Goal: Transaction & Acquisition: Purchase product/service

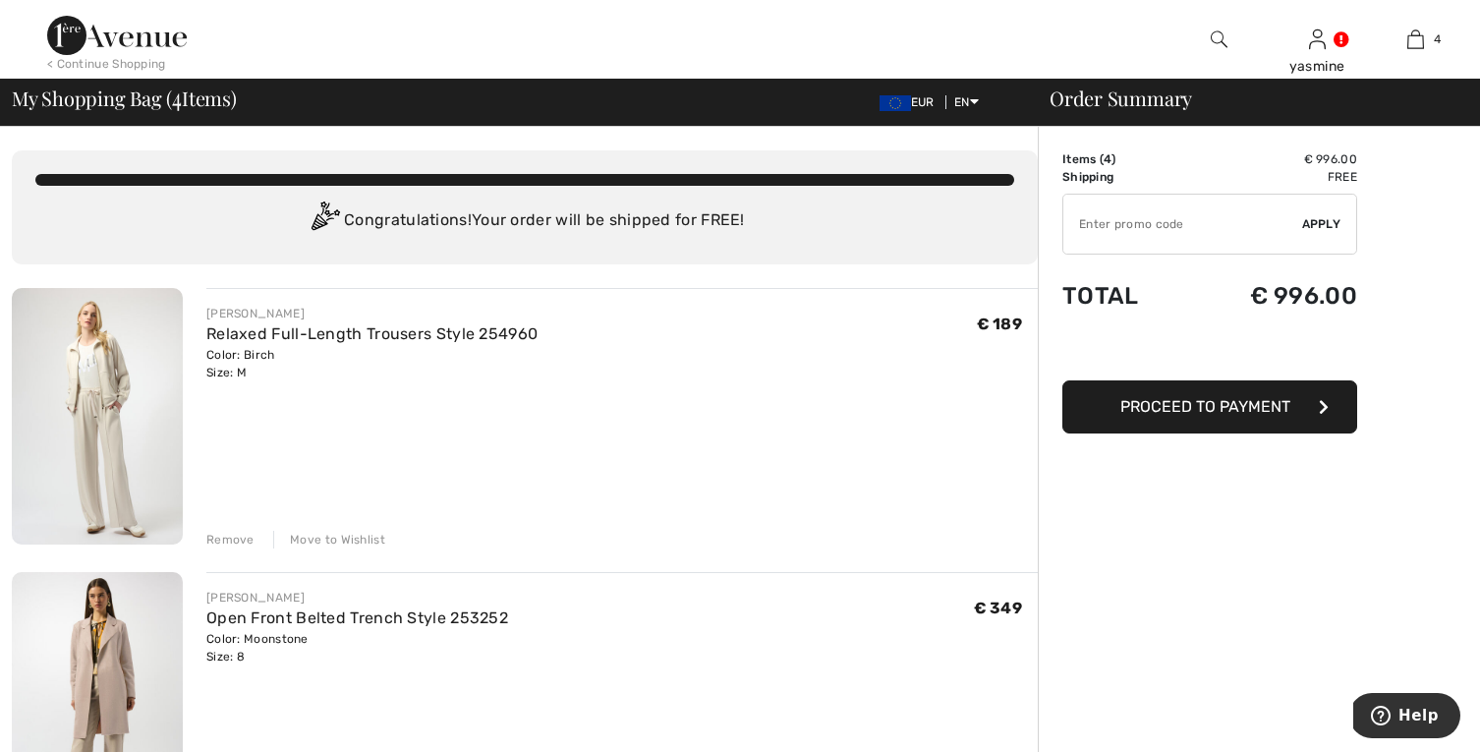
click at [226, 533] on div "Remove" at bounding box center [230, 540] width 48 height 18
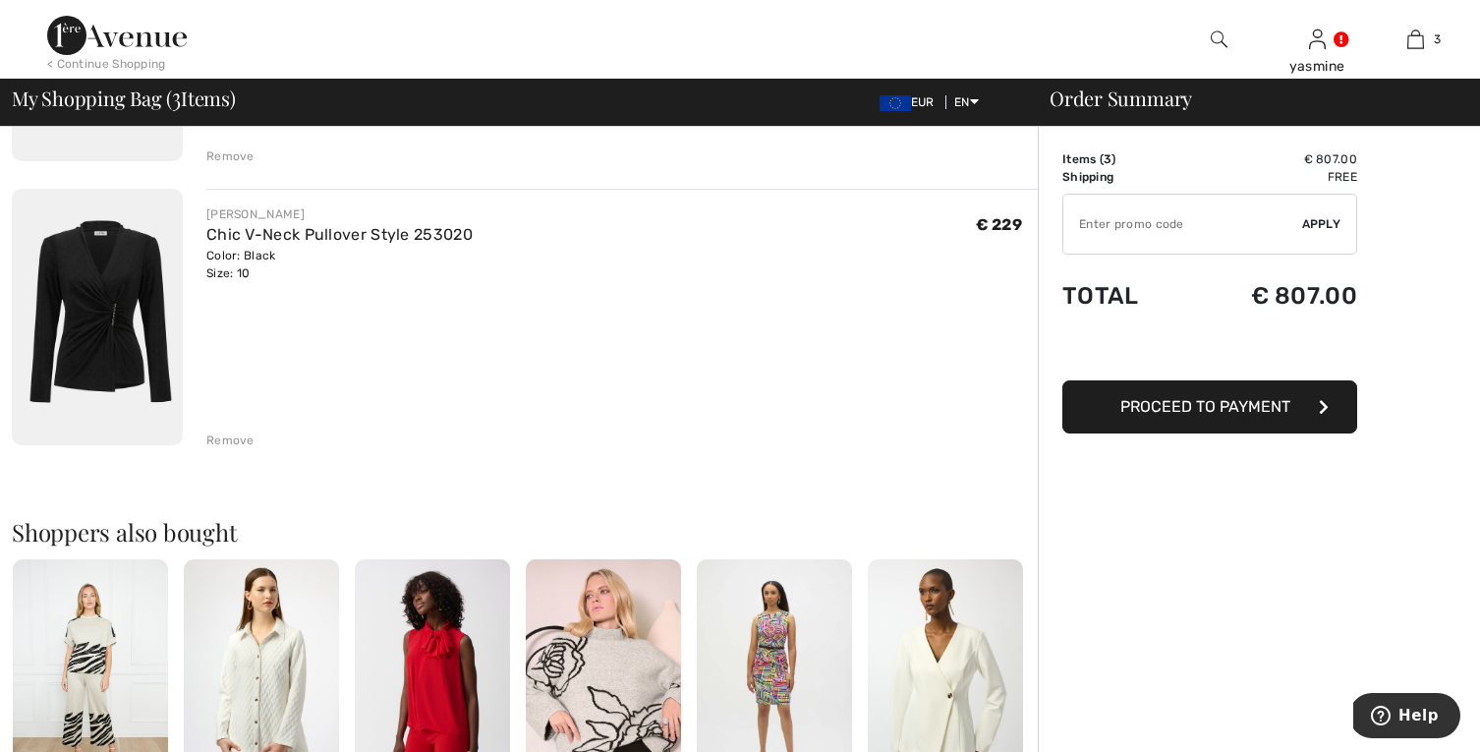
scroll to position [692, 0]
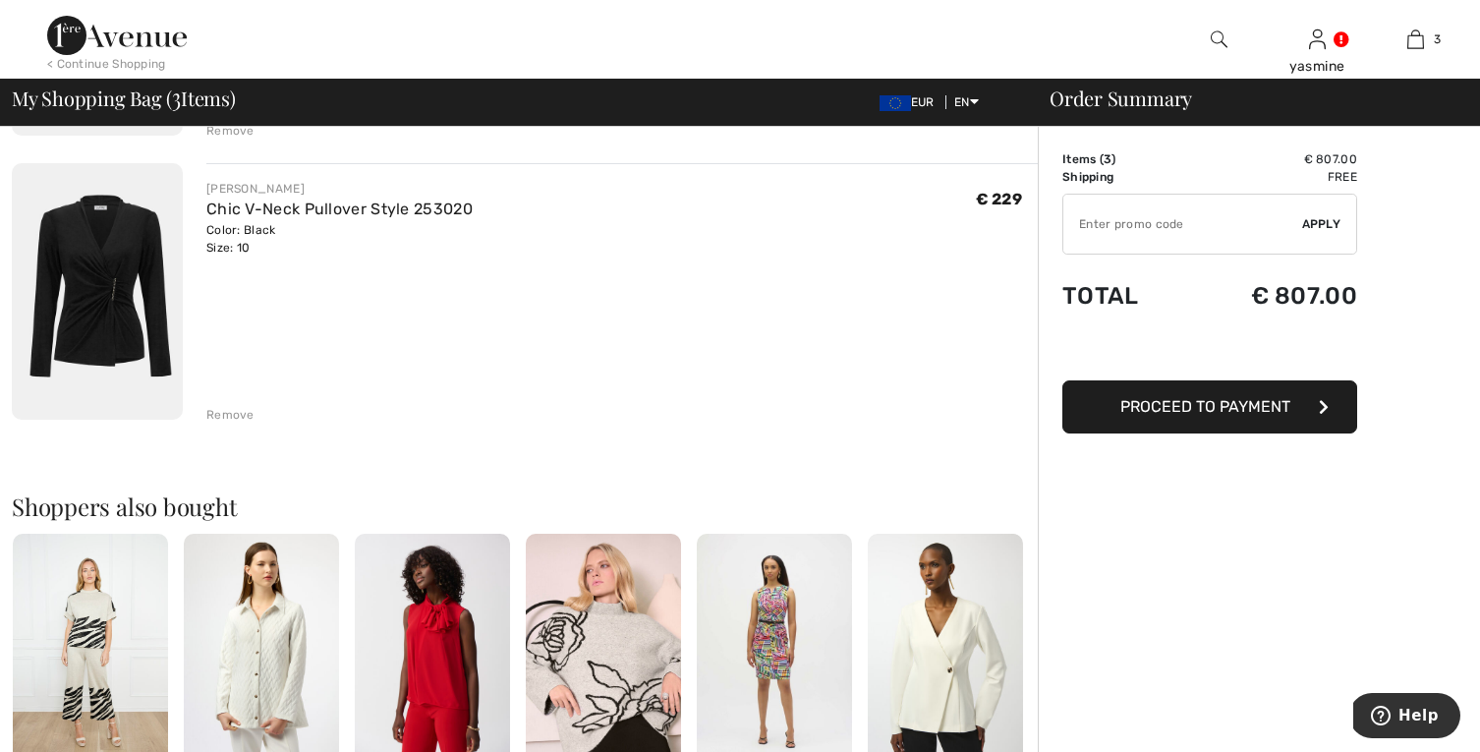
click at [233, 410] on div "Remove" at bounding box center [230, 415] width 48 height 18
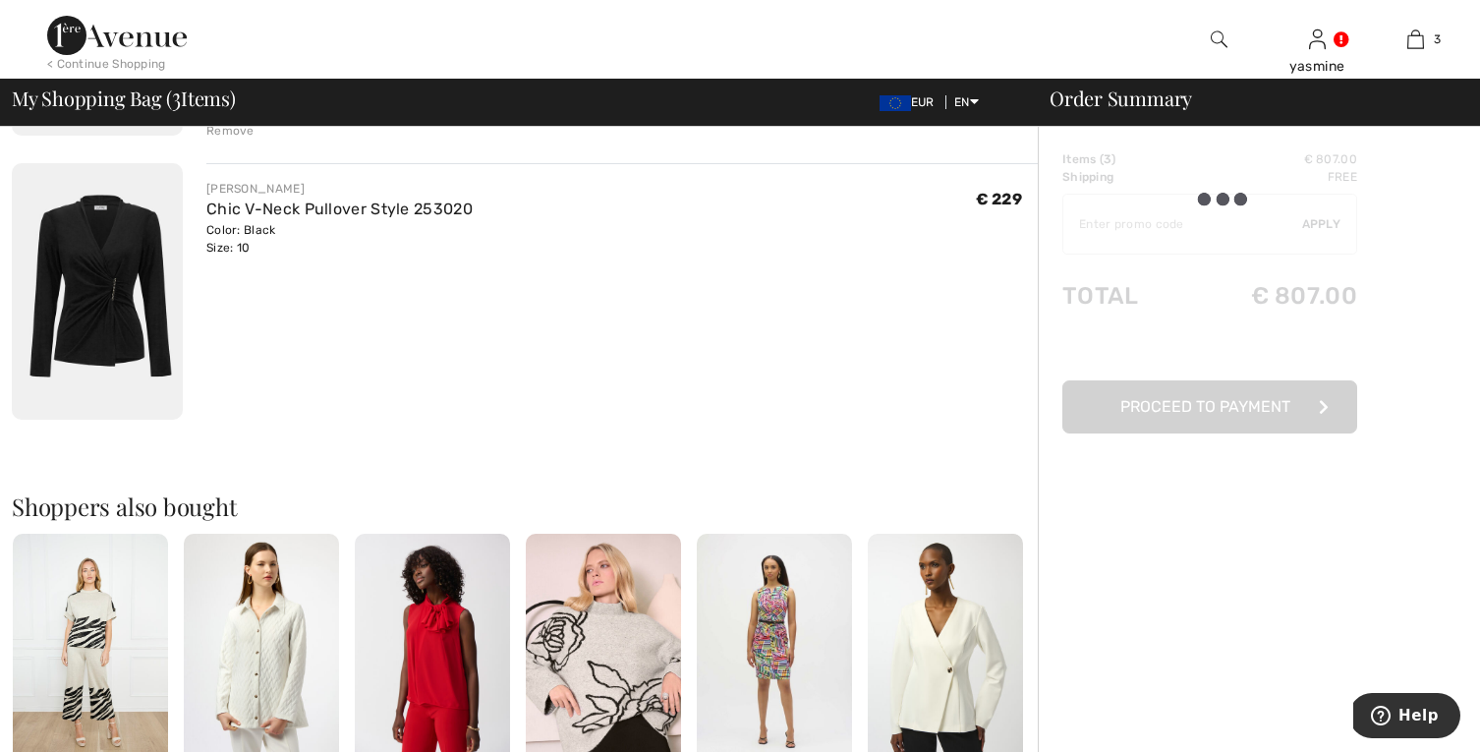
click at [233, 410] on div "Remove" at bounding box center [230, 415] width 48 height 18
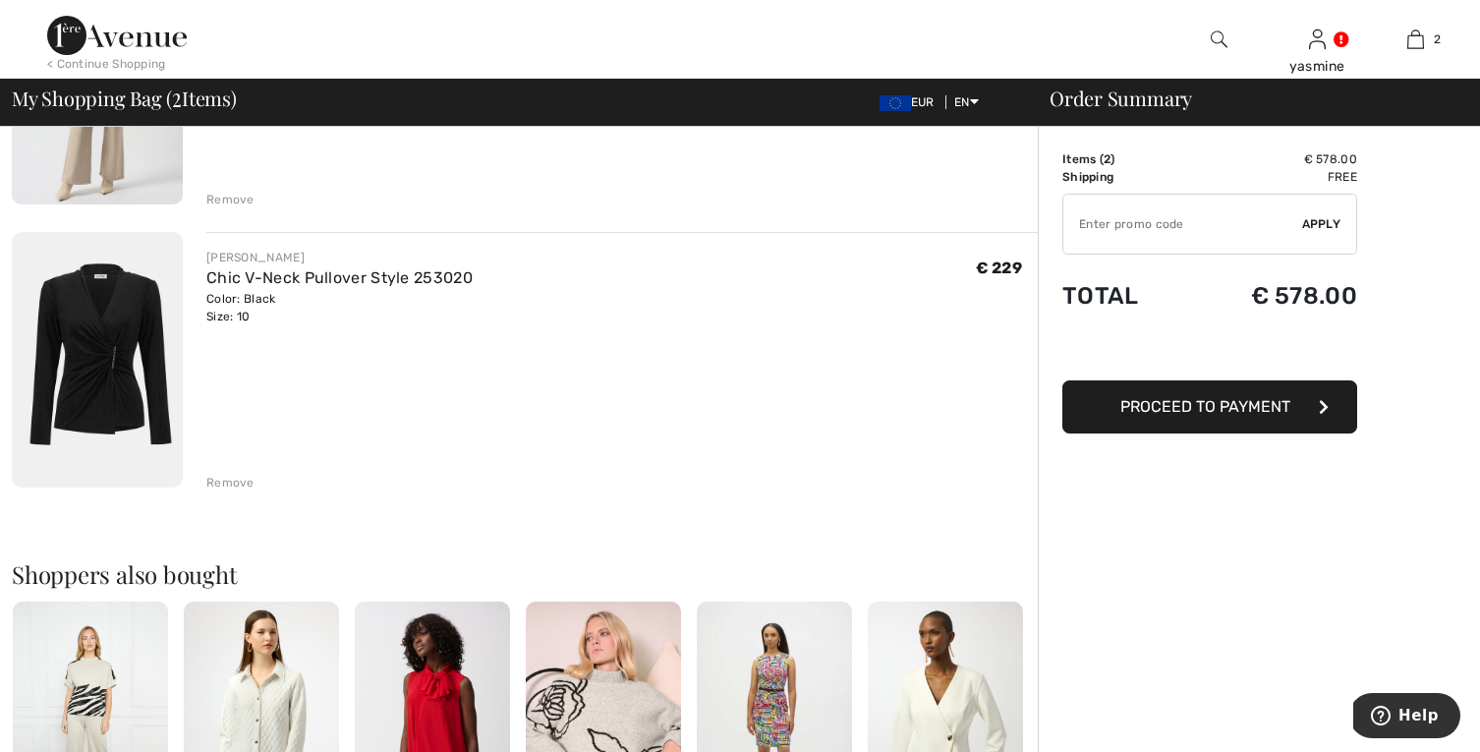
scroll to position [223, 0]
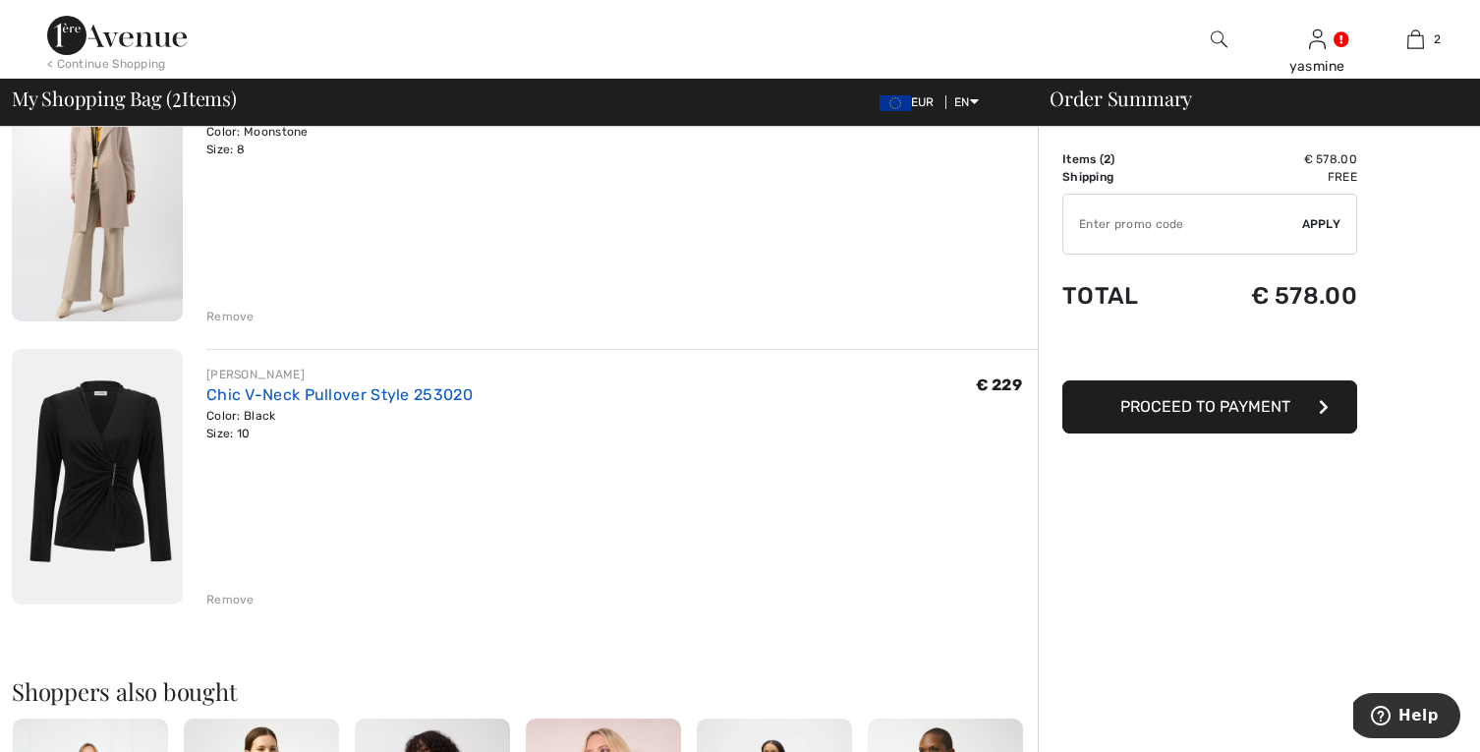
click at [298, 392] on link "Chic V-Neck Pullover Style 253020" at bounding box center [339, 394] width 266 height 19
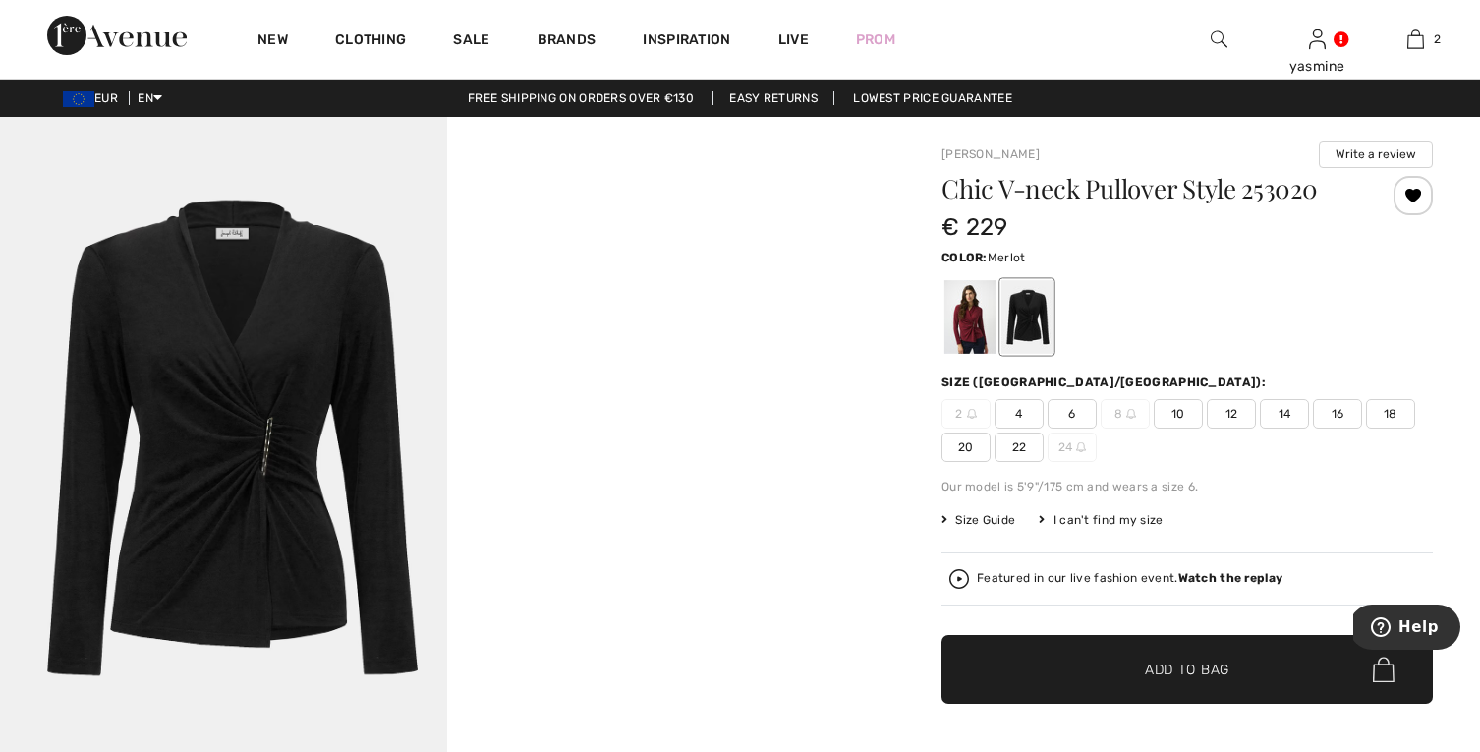
click at [969, 300] on div at bounding box center [970, 317] width 51 height 74
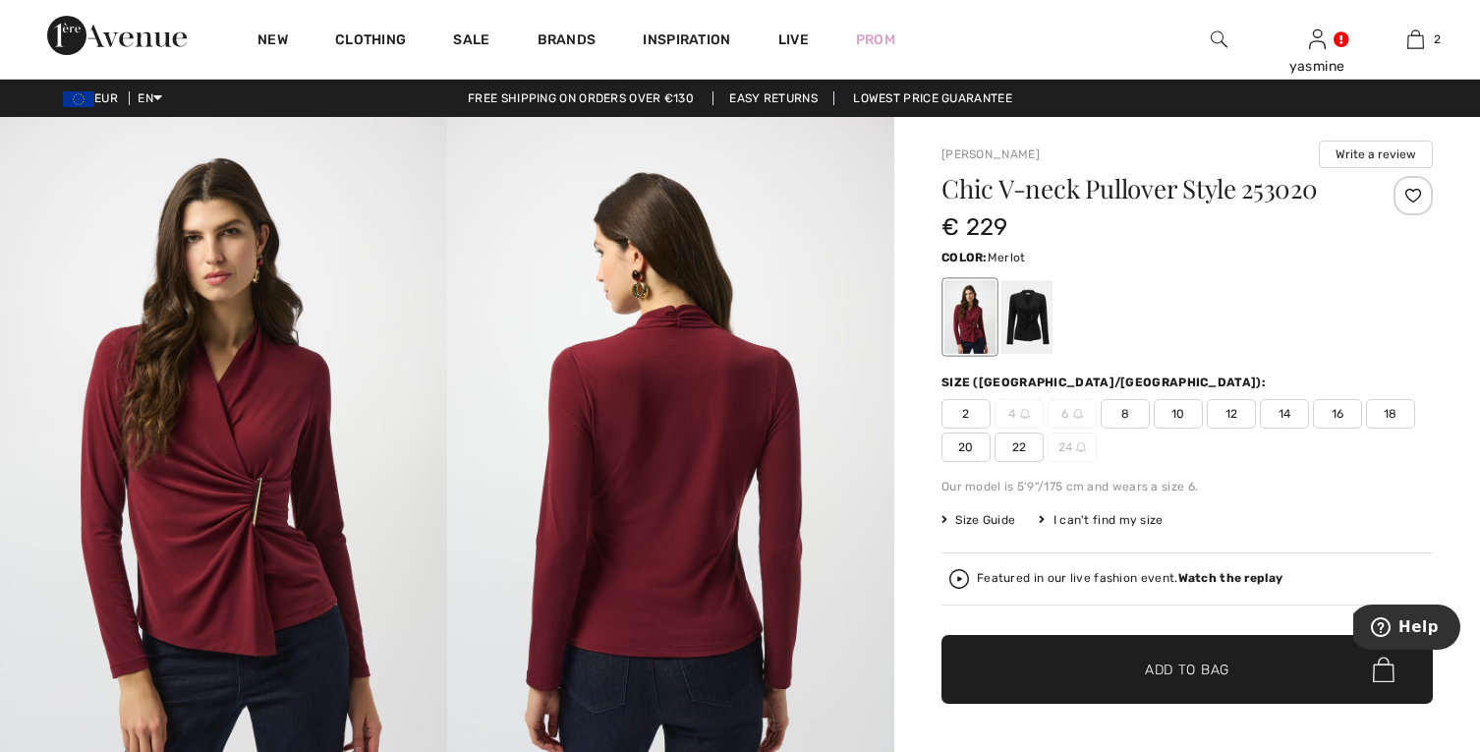
click at [1187, 405] on span "10" at bounding box center [1178, 413] width 49 height 29
click at [1178, 654] on span "✔ Added to Bag Add to Bag" at bounding box center [1188, 669] width 492 height 69
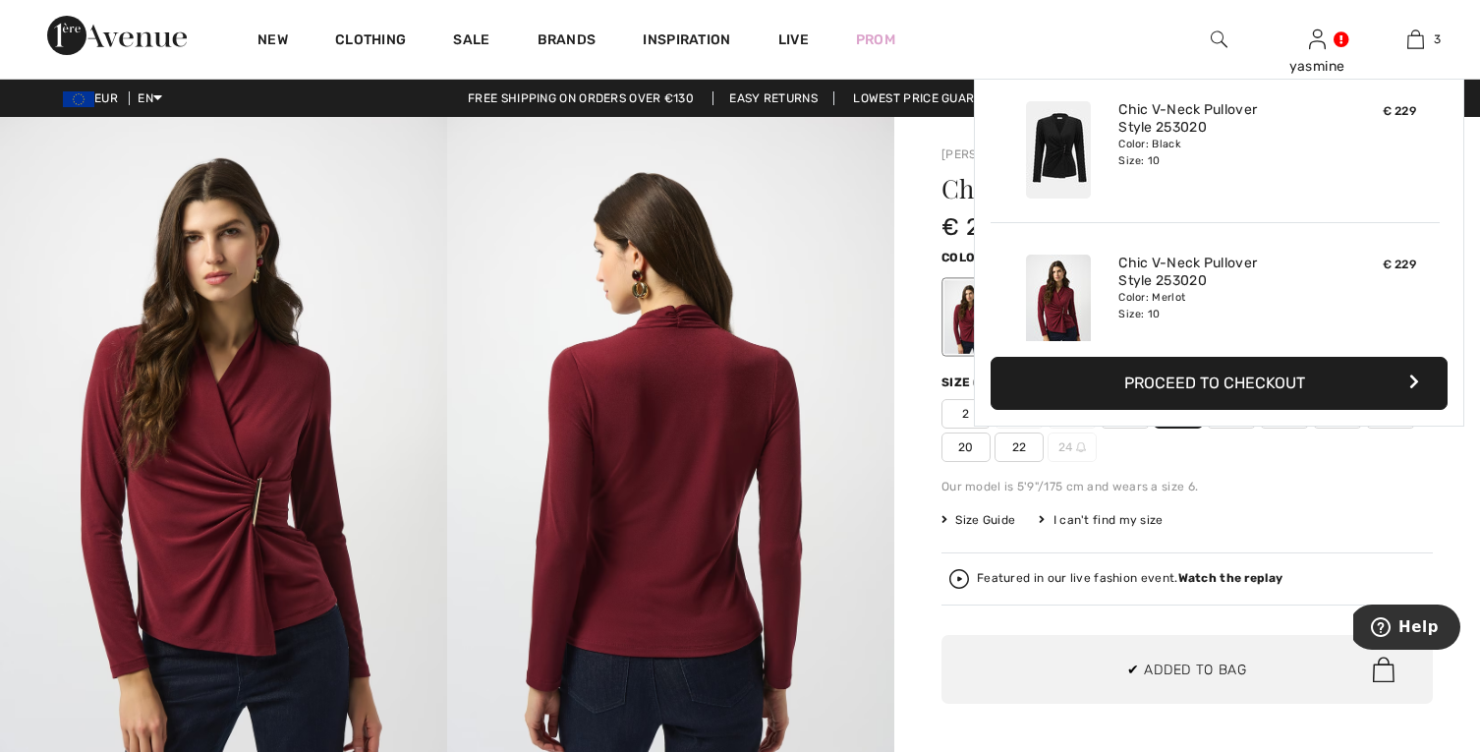
scroll to position [214, 0]
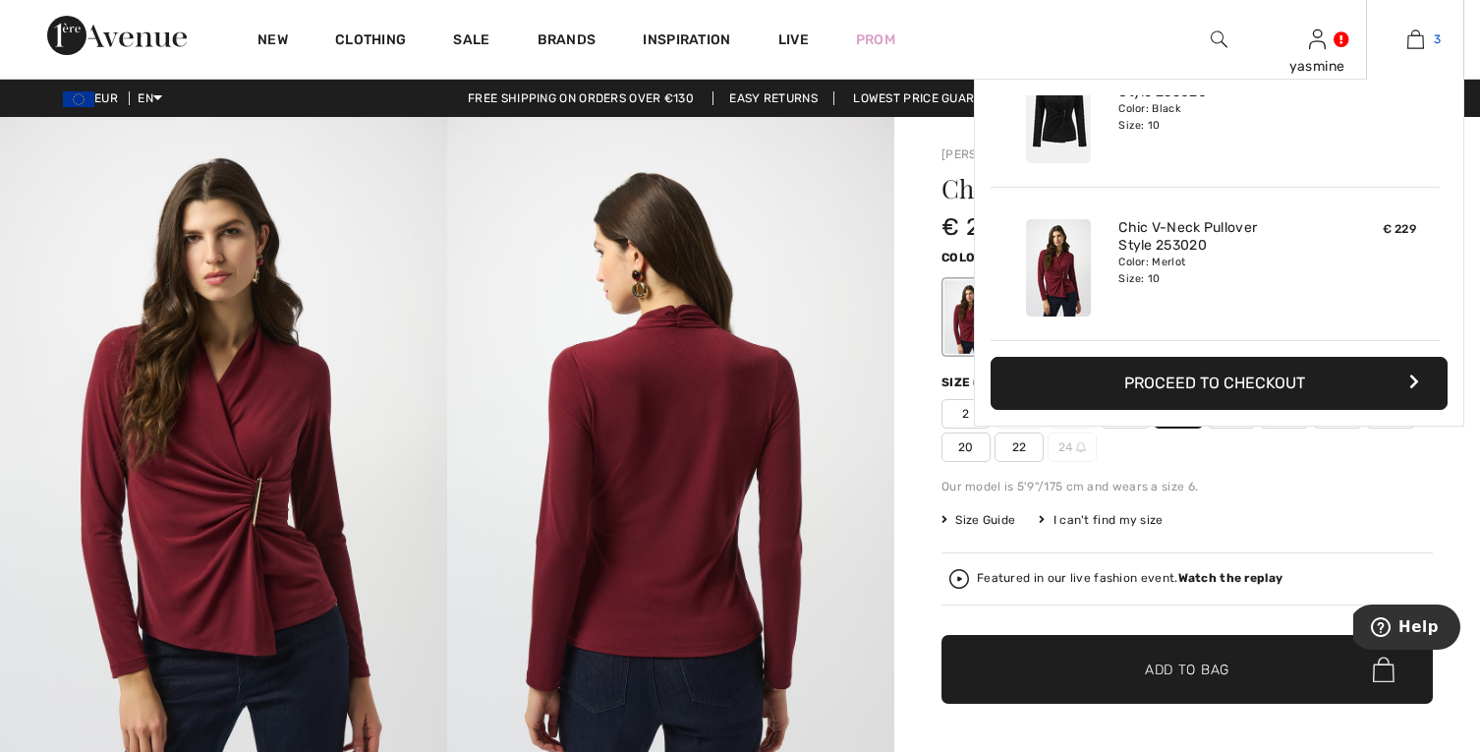
click at [1416, 35] on img at bounding box center [1416, 40] width 17 height 24
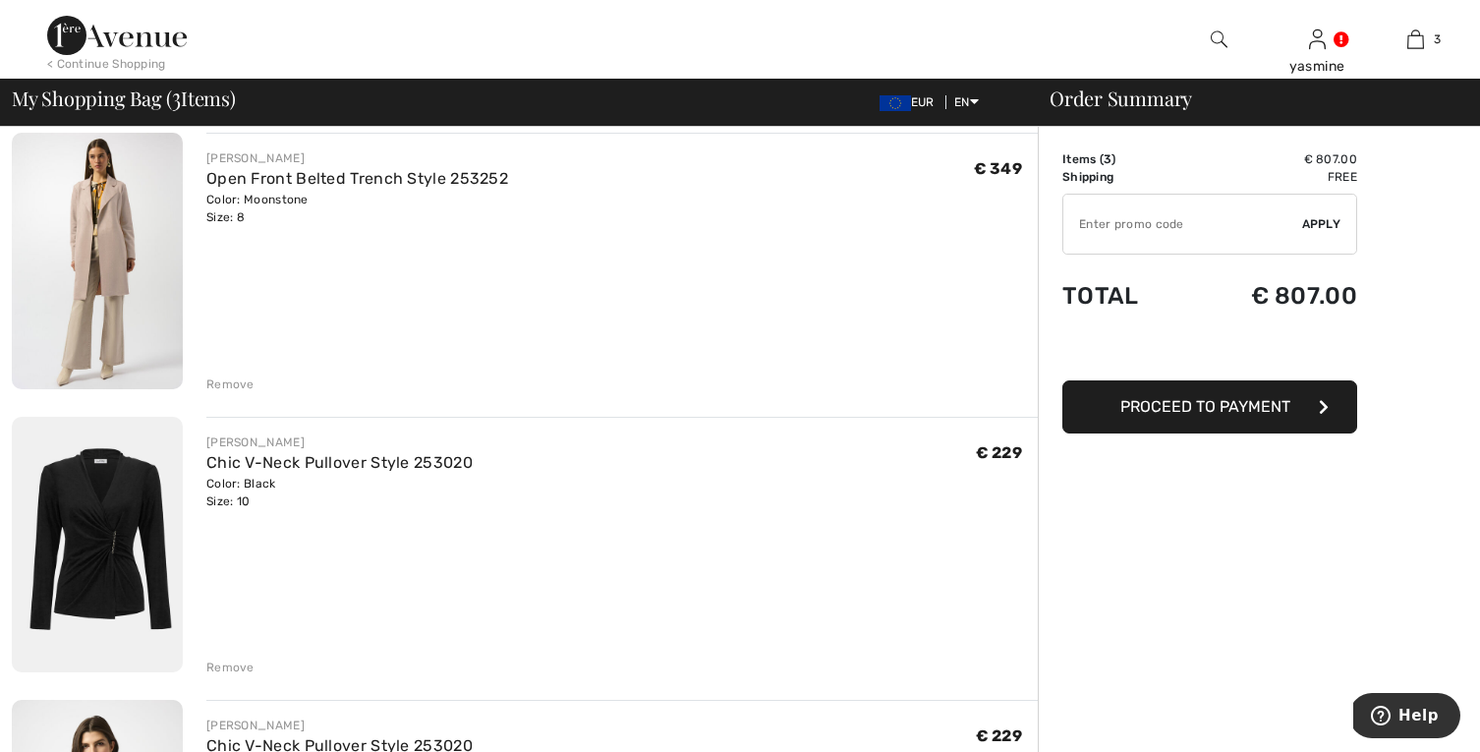
scroll to position [152, 0]
click at [222, 664] on div "Remove" at bounding box center [230, 671] width 48 height 18
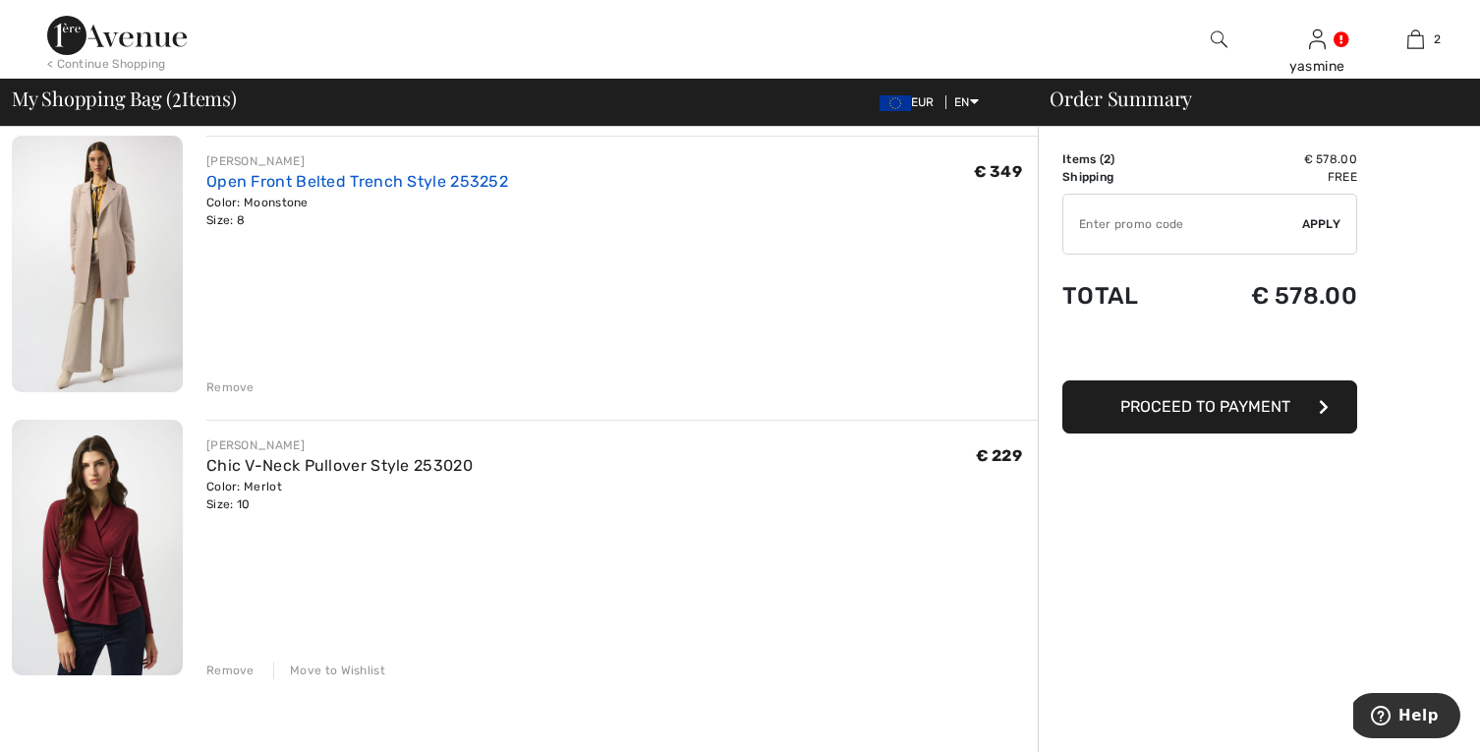
click at [278, 180] on link "Open Front Belted Trench Style 253252" at bounding box center [357, 181] width 302 height 19
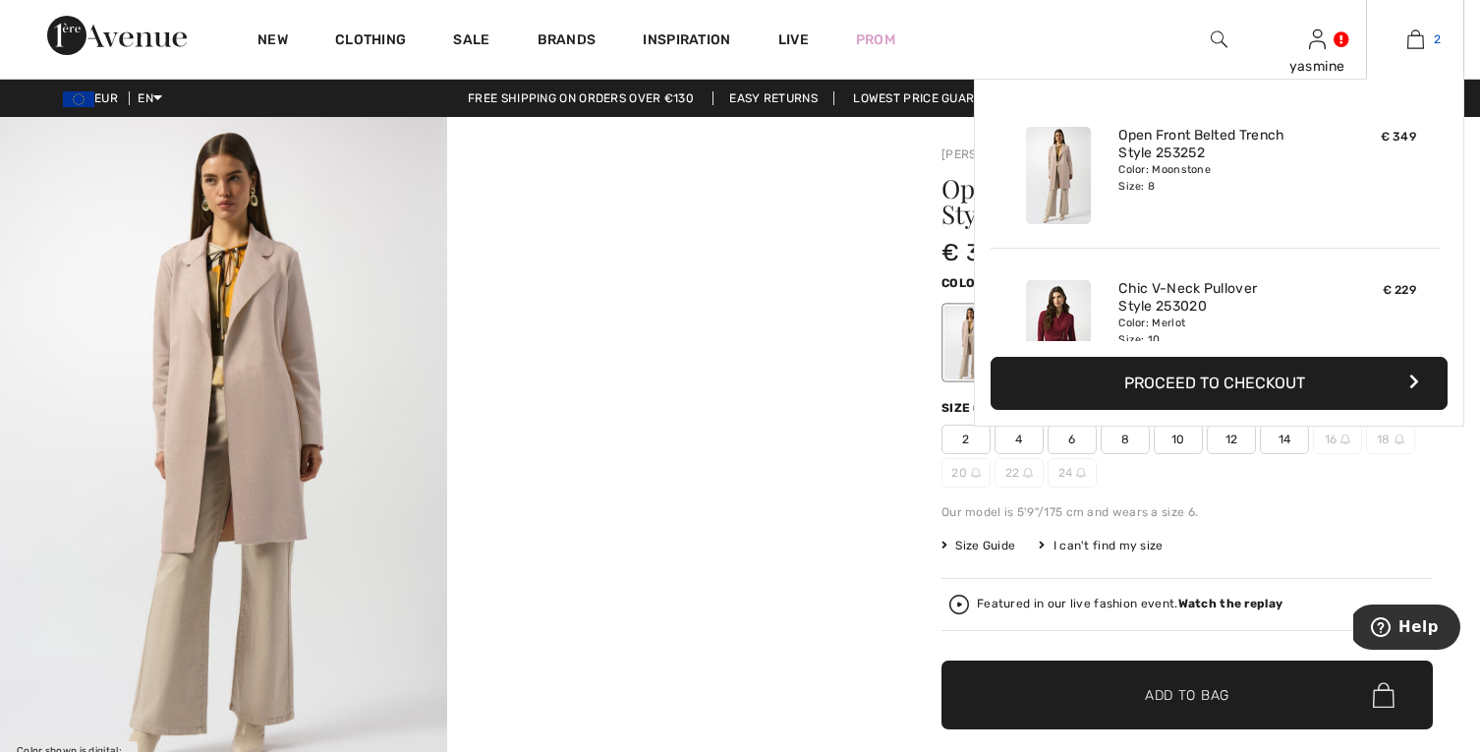
click at [1414, 40] on img at bounding box center [1416, 40] width 17 height 24
click at [1148, 156] on link "Open Front Belted Trench Style 253252" at bounding box center [1216, 144] width 194 height 35
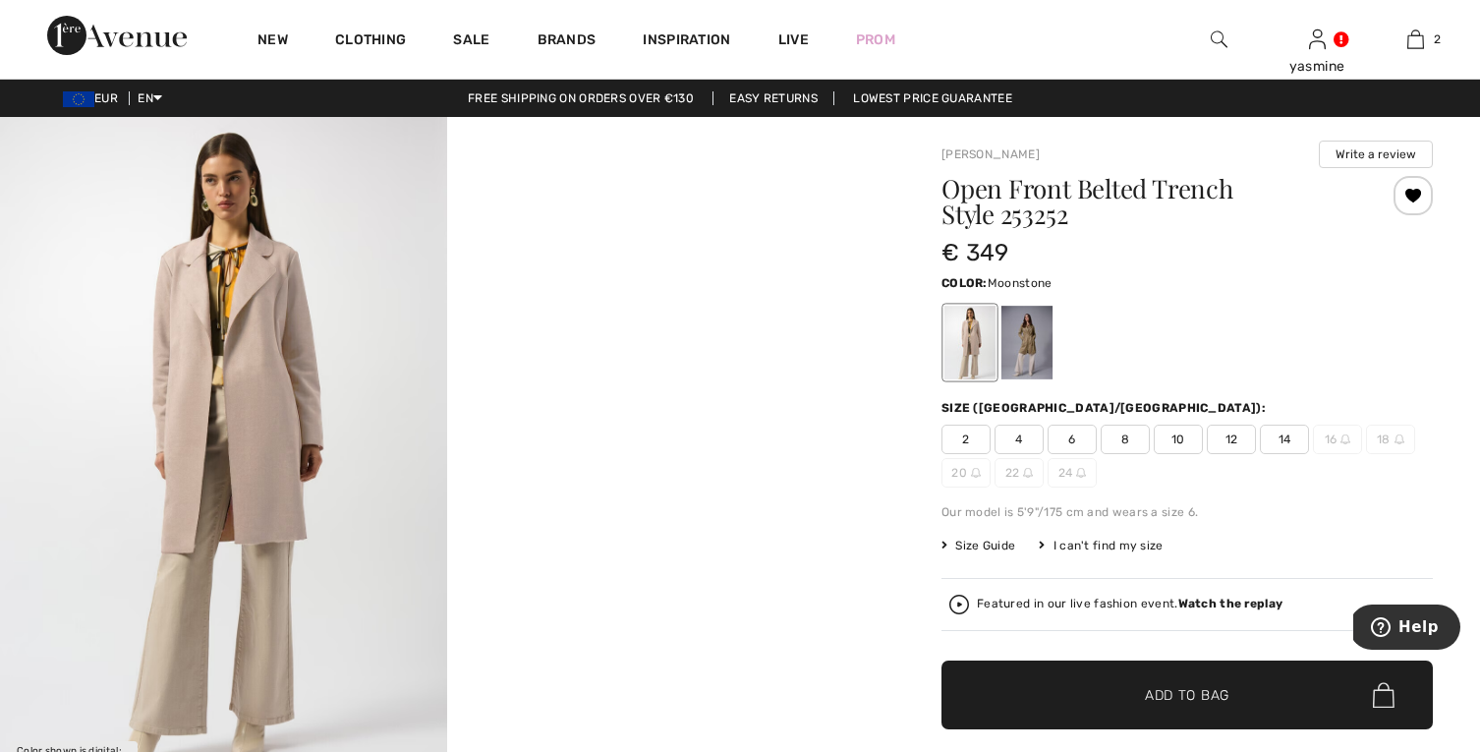
click at [584, 430] on div at bounding box center [447, 452] width 895 height 671
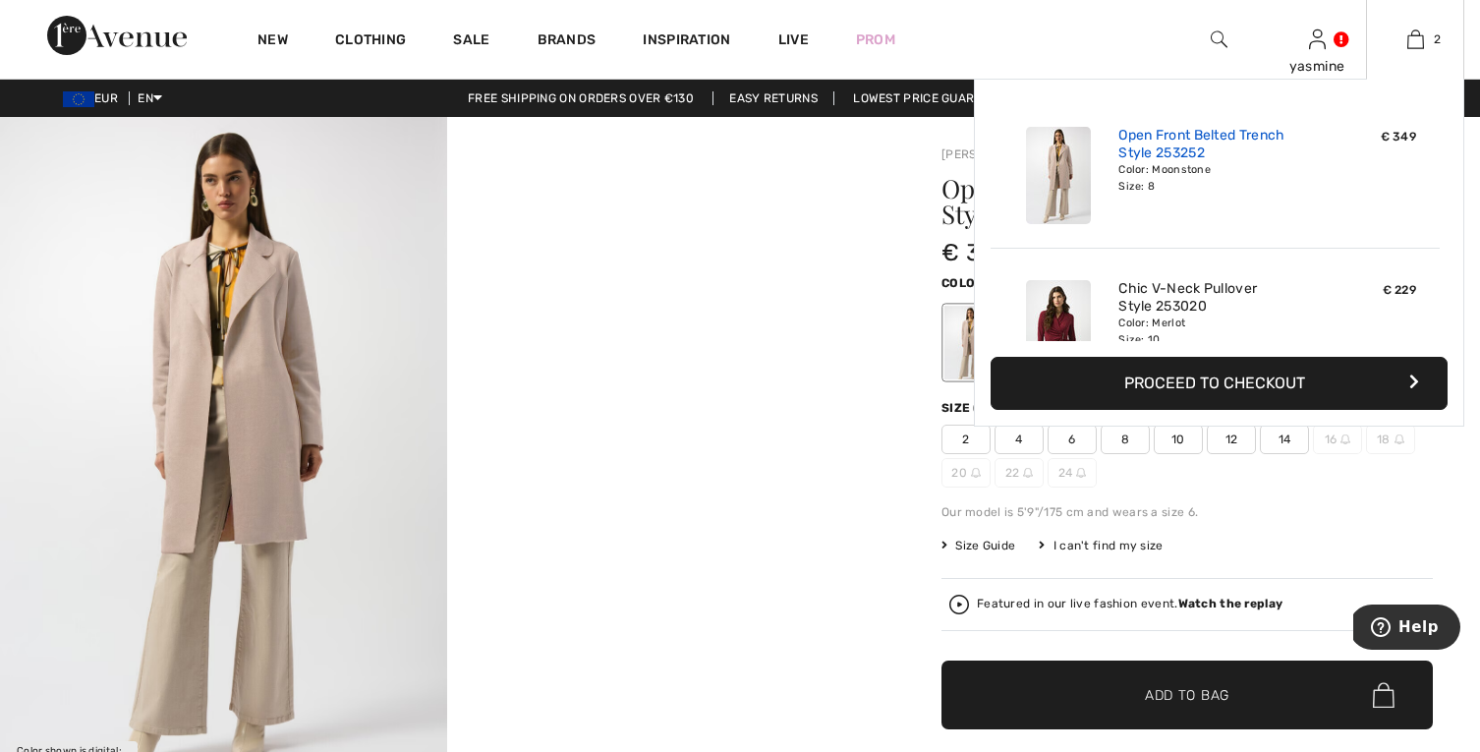
click at [1242, 129] on link "Open Front Belted Trench Style 253252" at bounding box center [1216, 144] width 194 height 35
click at [1416, 35] on img at bounding box center [1416, 40] width 17 height 24
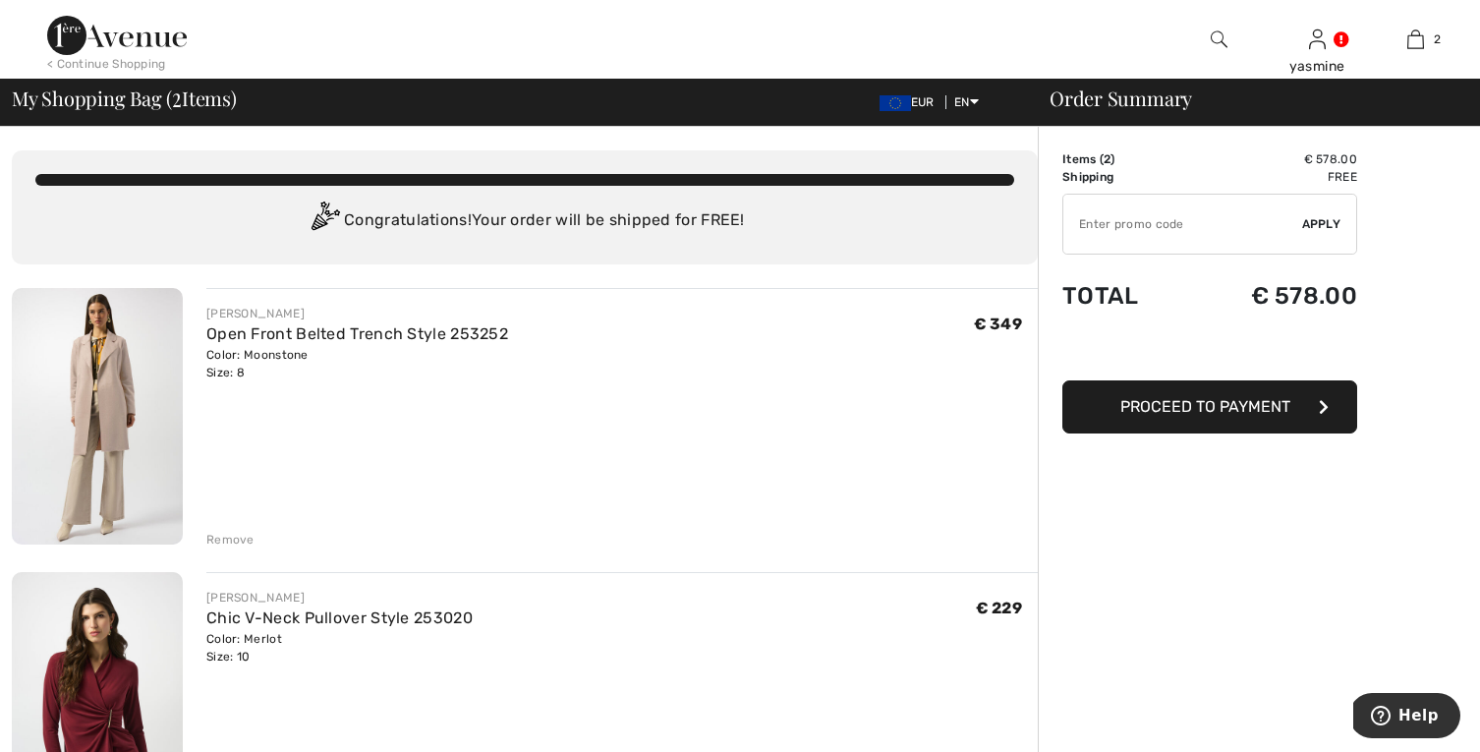
click at [218, 535] on div "Remove" at bounding box center [230, 540] width 48 height 18
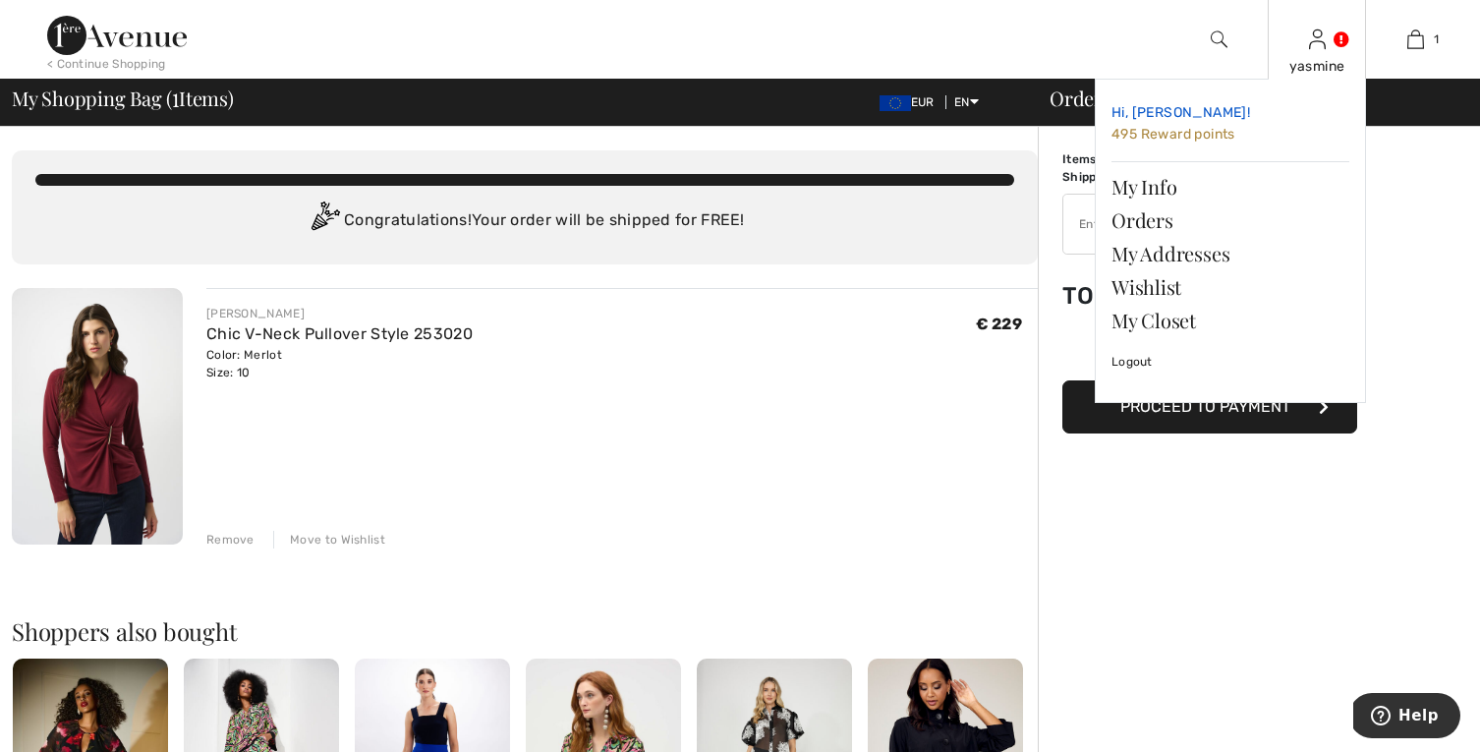
click at [1217, 127] on span "495 Reward points" at bounding box center [1174, 134] width 124 height 17
